Goal: Information Seeking & Learning: Check status

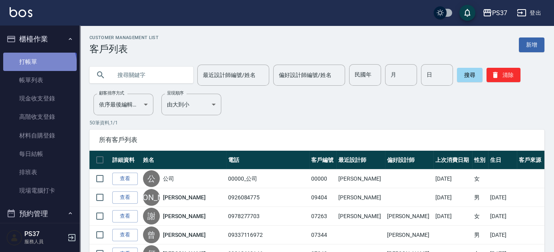
click at [39, 65] on link "打帳單" at bounding box center [39, 62] width 73 height 18
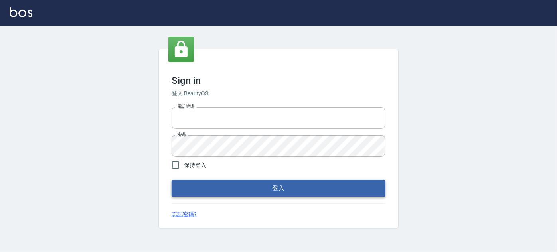
type input "037692666"
click at [265, 191] on button "登入" at bounding box center [279, 188] width 214 height 17
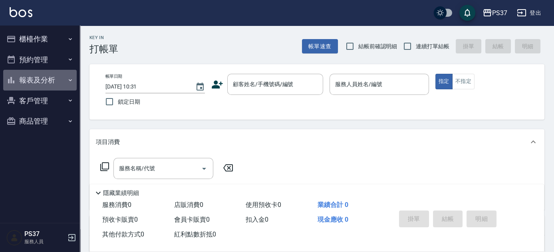
click at [59, 83] on button "報表及分析" at bounding box center [39, 80] width 73 height 21
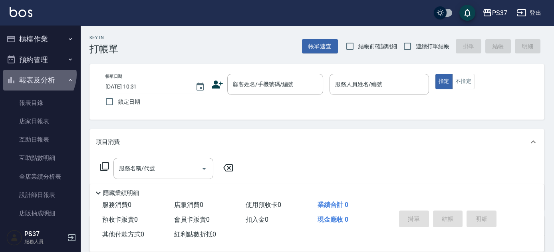
click at [36, 75] on button "報表及分析" at bounding box center [39, 80] width 73 height 21
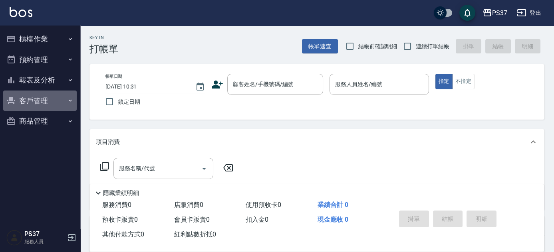
click at [31, 95] on button "客戶管理" at bounding box center [39, 101] width 73 height 21
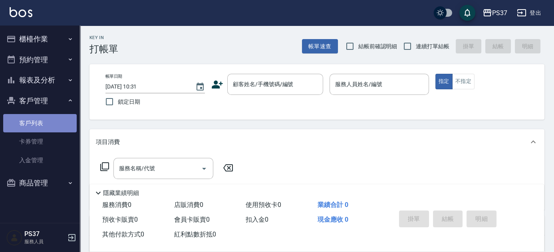
click at [38, 126] on link "客戶列表" at bounding box center [39, 123] width 73 height 18
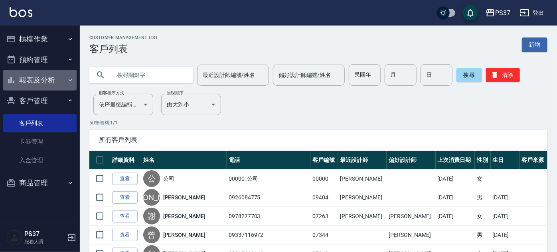
click at [33, 81] on button "報表及分析" at bounding box center [39, 80] width 73 height 21
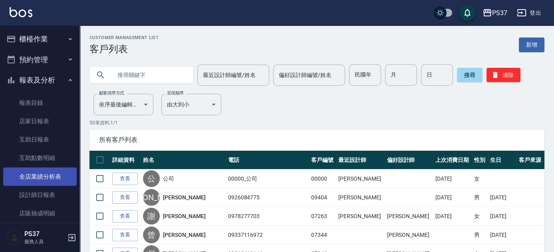
click at [31, 174] on link "全店業績分析表" at bounding box center [39, 177] width 73 height 18
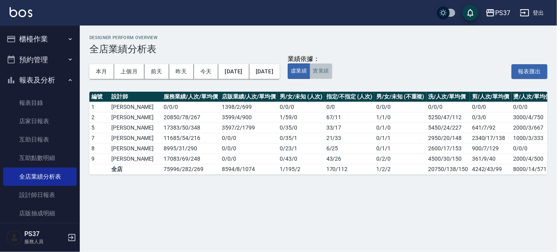
click at [332, 69] on button "實業績" at bounding box center [321, 71] width 22 height 16
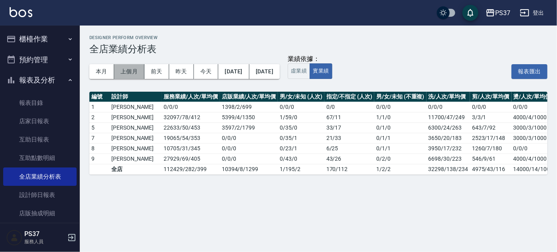
click at [129, 72] on button "上個月" at bounding box center [129, 71] width 30 height 15
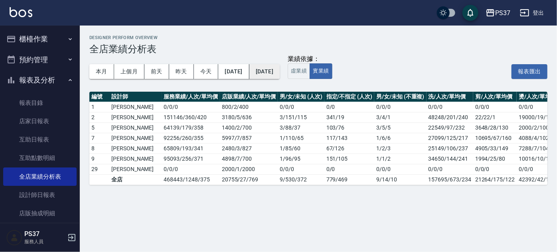
click at [280, 66] on button "[DATE]" at bounding box center [264, 71] width 30 height 15
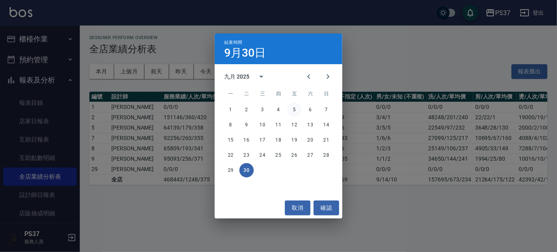
click at [295, 111] on button "5" at bounding box center [294, 110] width 14 height 14
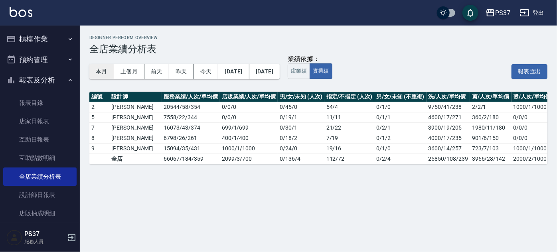
click at [107, 73] on button "本月" at bounding box center [101, 71] width 25 height 15
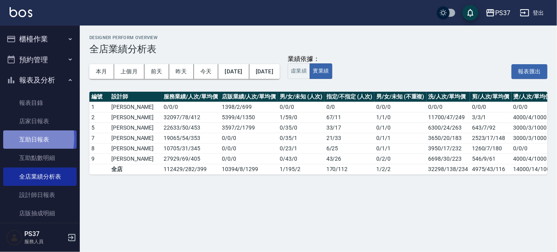
click at [9, 139] on link "互助日報表" at bounding box center [39, 140] width 73 height 18
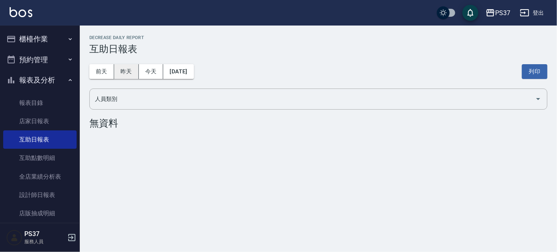
click at [127, 75] on button "昨天" at bounding box center [126, 71] width 25 height 15
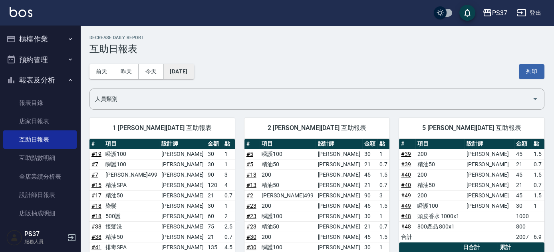
click at [188, 74] on button "[DATE]" at bounding box center [178, 71] width 30 height 15
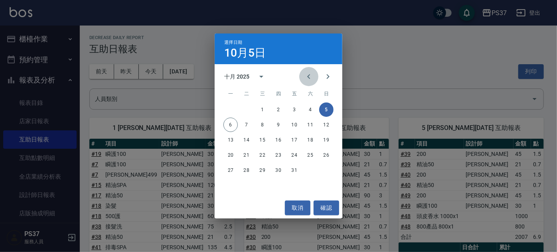
click at [306, 78] on icon "Previous month" at bounding box center [309, 77] width 10 height 10
click at [291, 111] on button "5" at bounding box center [294, 110] width 14 height 14
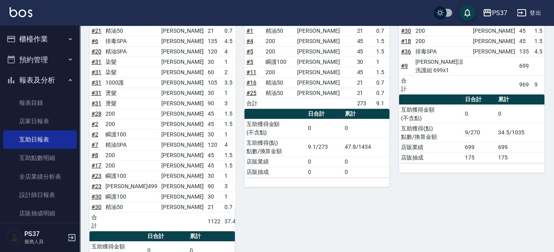
scroll to position [254, 0]
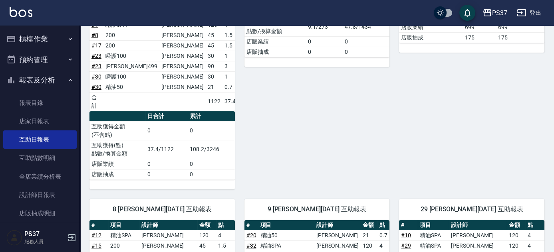
click at [28, 75] on button "報表及分析" at bounding box center [39, 80] width 73 height 21
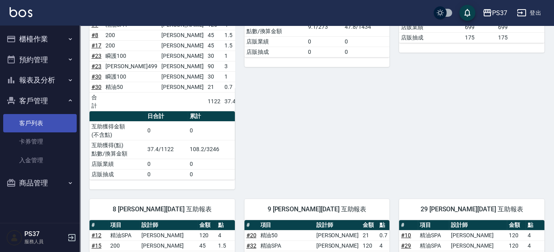
click at [40, 117] on link "客戶列表" at bounding box center [39, 123] width 73 height 18
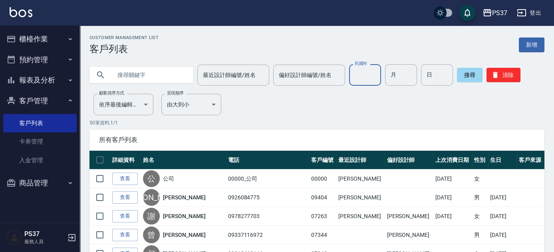
click at [363, 72] on input "民國年" at bounding box center [365, 75] width 32 height 22
type input "81"
type input "01"
type input "19"
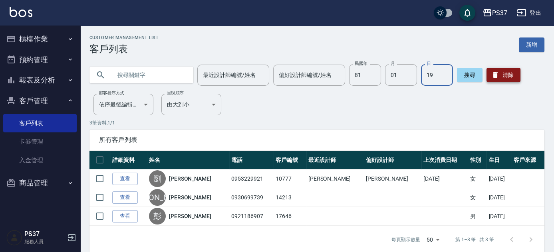
click at [491, 77] on icon "button" at bounding box center [495, 75] width 8 height 8
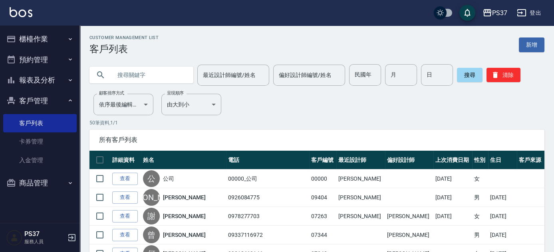
click at [39, 80] on button "報表及分析" at bounding box center [39, 80] width 73 height 21
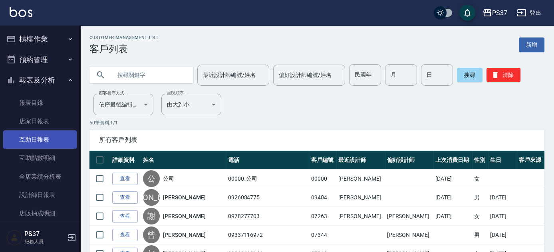
click at [24, 139] on link "互助日報表" at bounding box center [39, 140] width 73 height 18
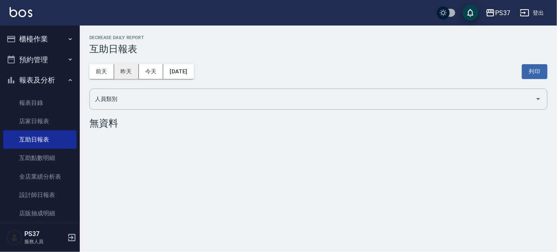
click at [123, 71] on button "昨天" at bounding box center [126, 71] width 25 height 15
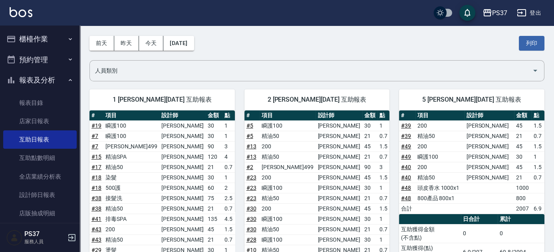
scroll to position [23, 0]
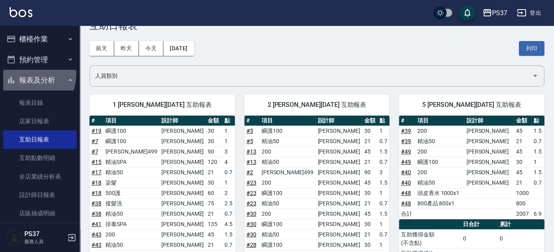
click at [24, 74] on button "報表及分析" at bounding box center [39, 80] width 73 height 21
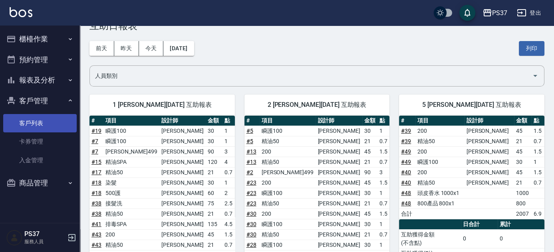
click at [39, 130] on link "客戶列表" at bounding box center [39, 123] width 73 height 18
